Goal: Task Accomplishment & Management: Use online tool/utility

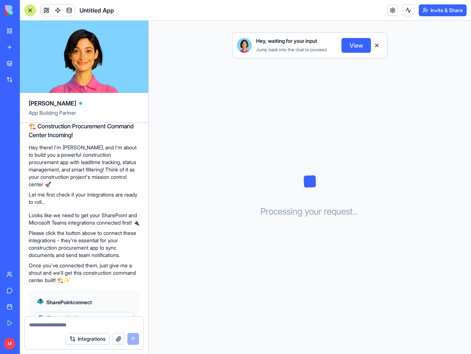
click at [236, 177] on div "Hey, waiting for your input Jump back into the chat to proceed View Processing …" at bounding box center [310, 187] width 323 height 333
click at [37, 343] on span "Business Trial 7 days left" at bounding box center [36, 343] width 32 height 15
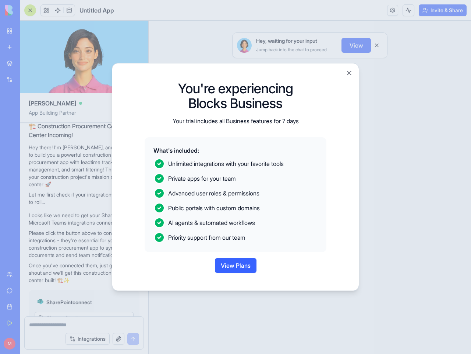
click at [408, 10] on div at bounding box center [235, 177] width 471 height 354
click at [442, 10] on div at bounding box center [235, 177] width 471 height 354
click at [119, 338] on div at bounding box center [235, 177] width 471 height 354
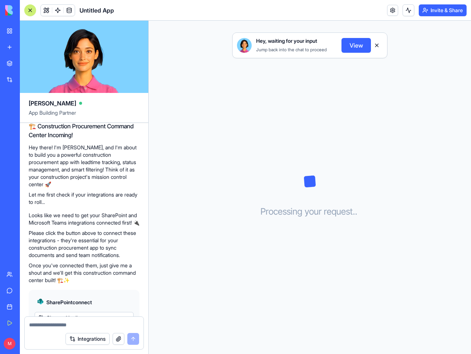
click at [356, 45] on button "View" at bounding box center [356, 45] width 29 height 15
click at [377, 45] on button at bounding box center [377, 45] width 12 height 12
